Goal: Navigation & Orientation: Find specific page/section

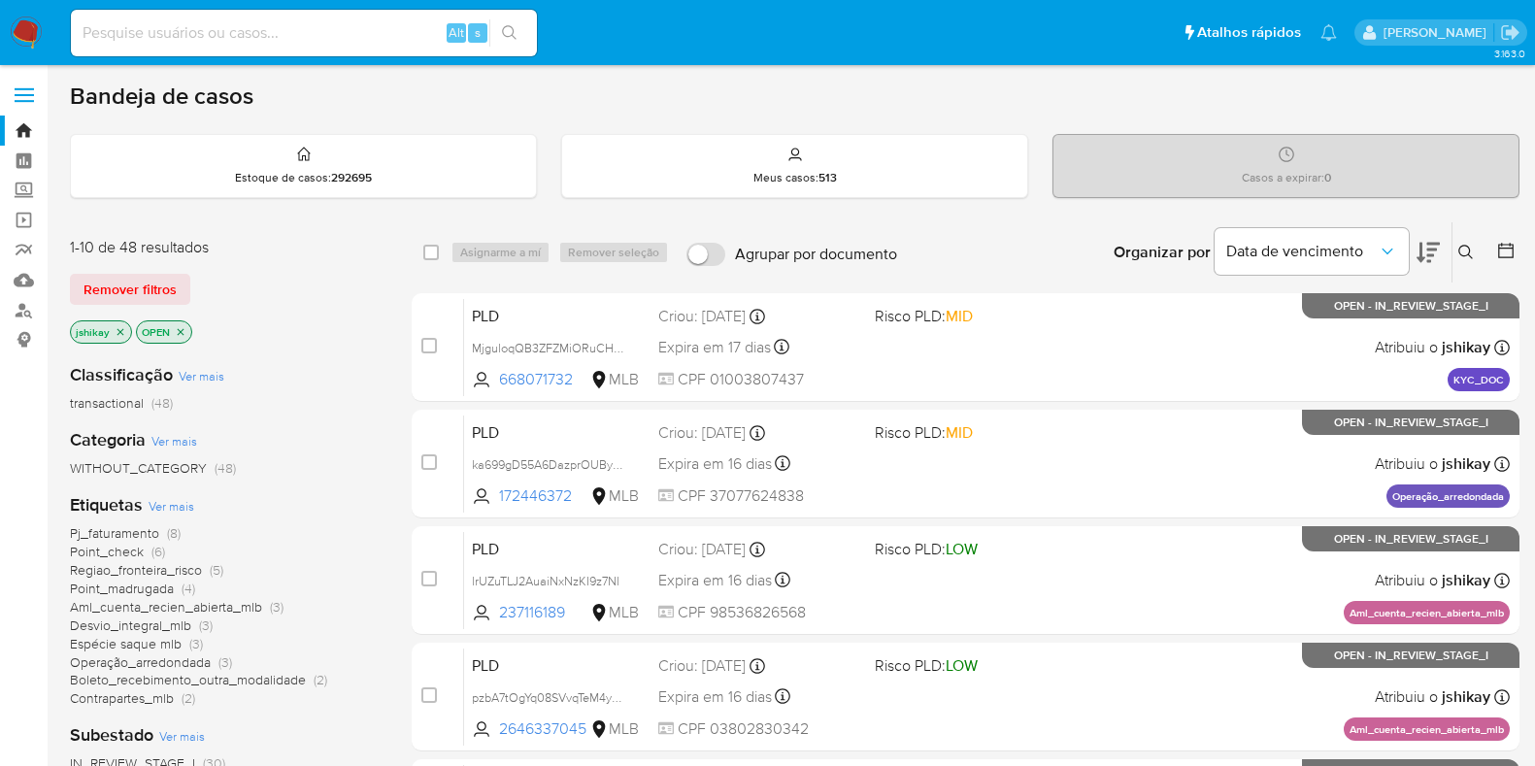
scroll to position [120, 0]
click at [43, 35] on nav "Pausado Ver notificaciones Alt s Atalhos rápidos Presiona las siguientes teclas…" at bounding box center [767, 32] width 1535 height 65
click at [22, 36] on img at bounding box center [26, 33] width 33 height 33
